Goal: Task Accomplishment & Management: Manage account settings

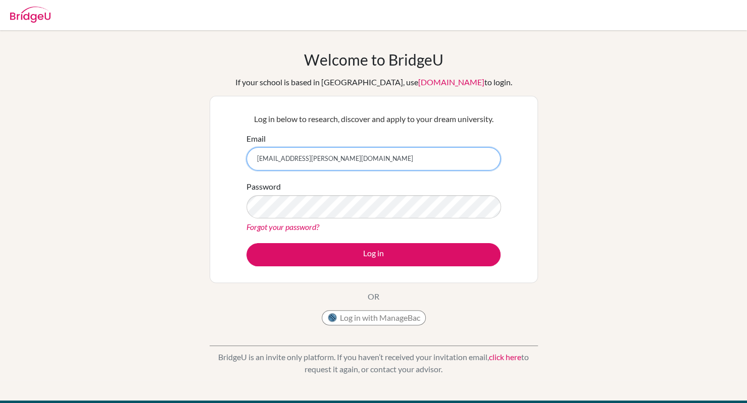
drag, startPoint x: 425, startPoint y: 161, endPoint x: 353, endPoint y: 163, distance: 71.7
click at [353, 163] on input "[EMAIL_ADDRESS][PERSON_NAME][DOMAIN_NAME]" at bounding box center [373, 158] width 254 height 23
click at [411, 160] on input "[EMAIL_ADDRESS][PERSON_NAME][DOMAIN_NAME]" at bounding box center [373, 158] width 254 height 23
drag, startPoint x: 270, startPoint y: 151, endPoint x: 243, endPoint y: 151, distance: 26.3
click at [243, 151] on div "Log in below to research, discover and apply to your dream university. Email [E…" at bounding box center [373, 190] width 267 height 166
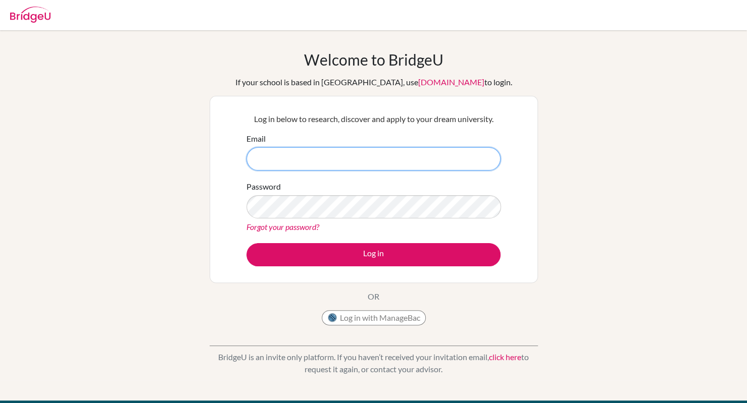
paste input "[EMAIL_ADDRESS][DOMAIN_NAME]"
type input "[EMAIL_ADDRESS][DOMAIN_NAME]"
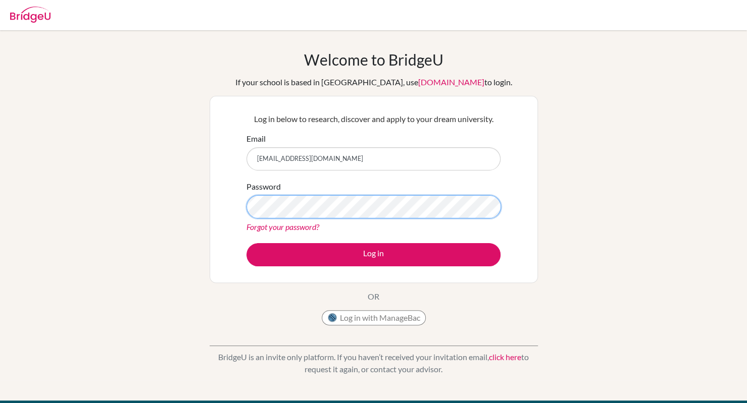
click at [201, 214] on div "Welcome to [GEOGRAPHIC_DATA] If your school is based in [GEOGRAPHIC_DATA], use …" at bounding box center [373, 215] width 747 height 330
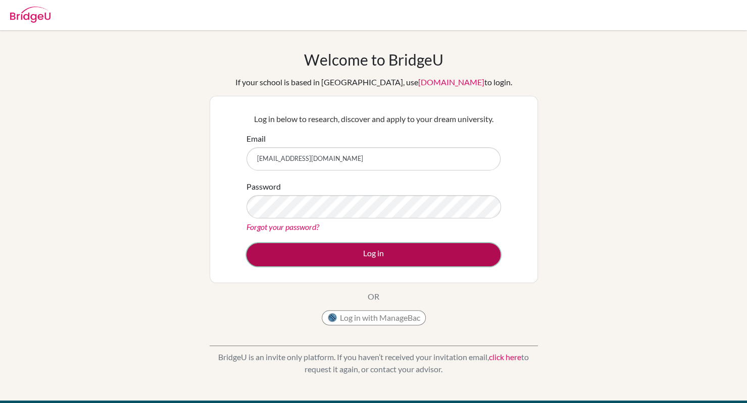
click at [480, 255] on button "Log in" at bounding box center [373, 254] width 254 height 23
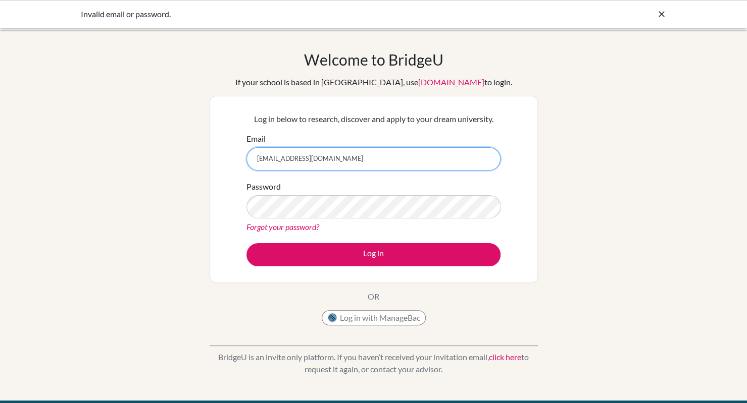
click at [348, 155] on input "[EMAIL_ADDRESS][DOMAIN_NAME]" at bounding box center [373, 158] width 254 height 23
drag, startPoint x: 348, startPoint y: 155, endPoint x: 176, endPoint y: 145, distance: 172.4
click at [176, 145] on div "Welcome to [GEOGRAPHIC_DATA] If your school is based in [GEOGRAPHIC_DATA], use …" at bounding box center [373, 215] width 747 height 330
type input "[EMAIL_ADDRESS][PERSON_NAME][DOMAIN_NAME]"
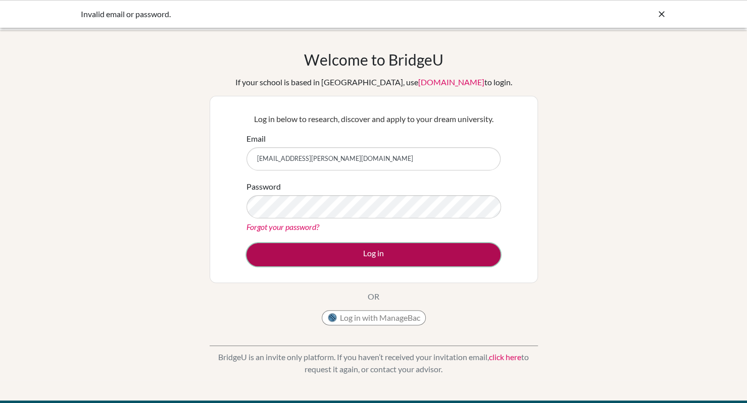
click at [385, 254] on button "Log in" at bounding box center [373, 254] width 254 height 23
